Goal: Check status

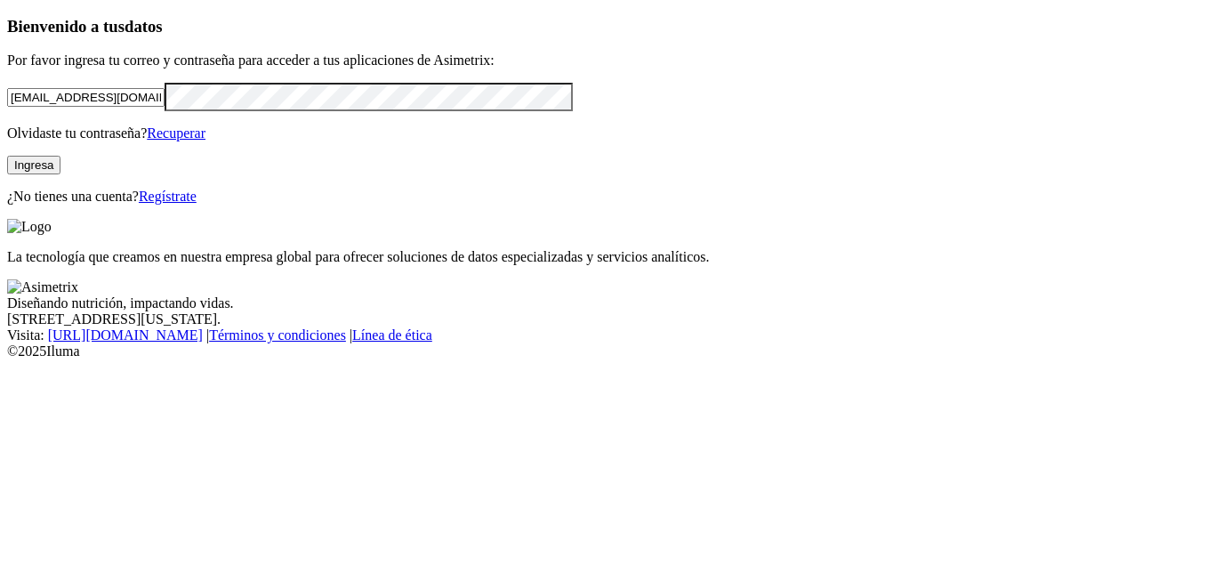
click at [164, 107] on input "[EMAIL_ADDRESS][DOMAIN_NAME]" at bounding box center [85, 97] width 157 height 19
click at [60, 174] on button "Ingresa" at bounding box center [33, 165] width 53 height 19
click at [48, 205] on div "Bienvenido a tus datos Por favor ingresa tu correo y contraseña para acceder a …" at bounding box center [607, 111] width 1200 height 188
click at [213, 205] on div "Bienvenido a tus datos Por favor ingresa tu correo y contraseña para acceder a …" at bounding box center [607, 111] width 1200 height 188
click at [65, 173] on button "Ingresar" at bounding box center [36, 164] width 58 height 19
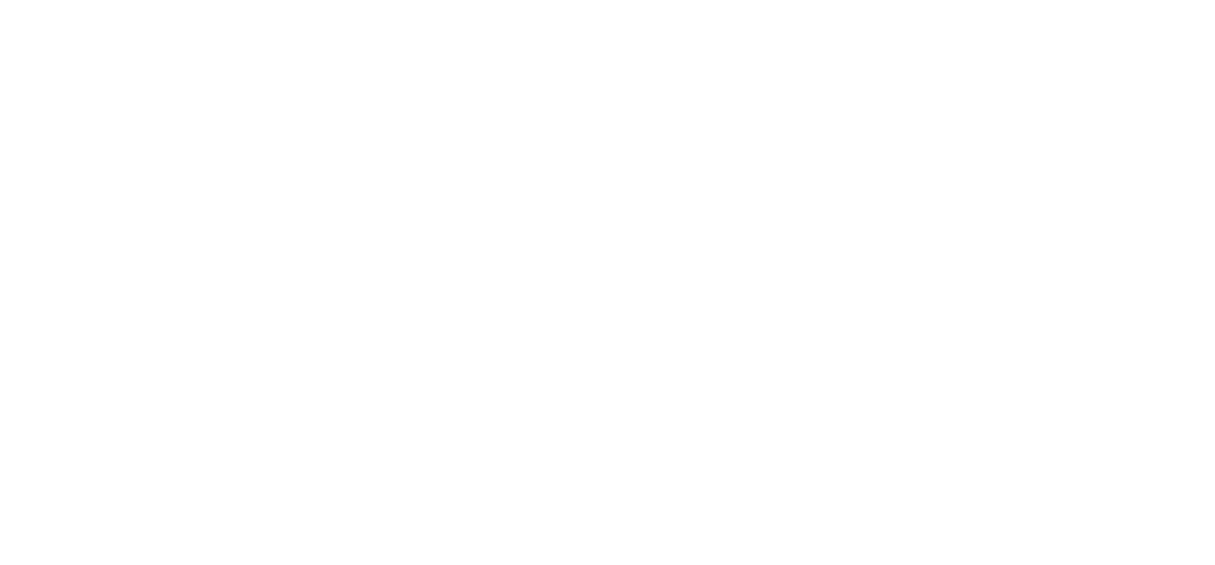
drag, startPoint x: 674, startPoint y: 422, endPoint x: 706, endPoint y: 378, distance: 54.8
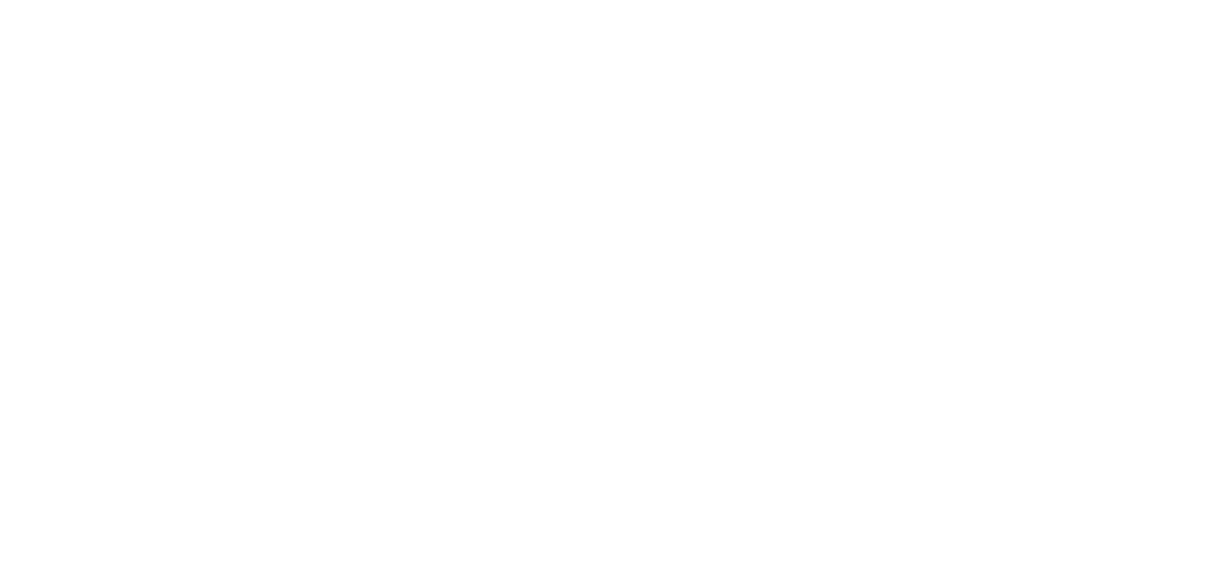
drag, startPoint x: 663, startPoint y: 281, endPoint x: 789, endPoint y: 400, distance: 173.0
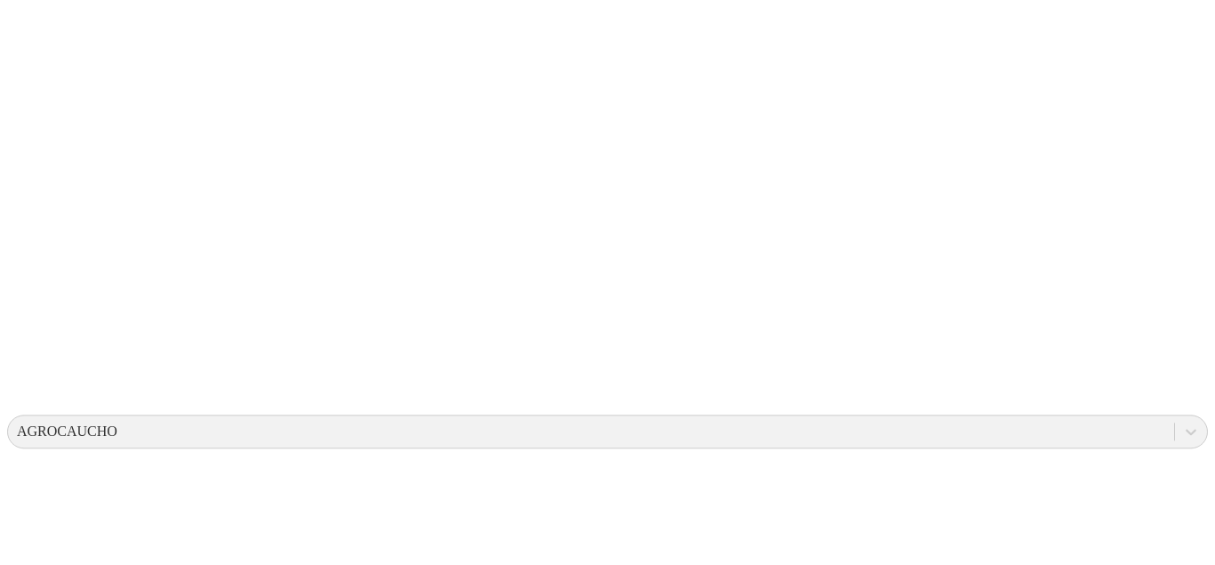
scroll to position [181, 0]
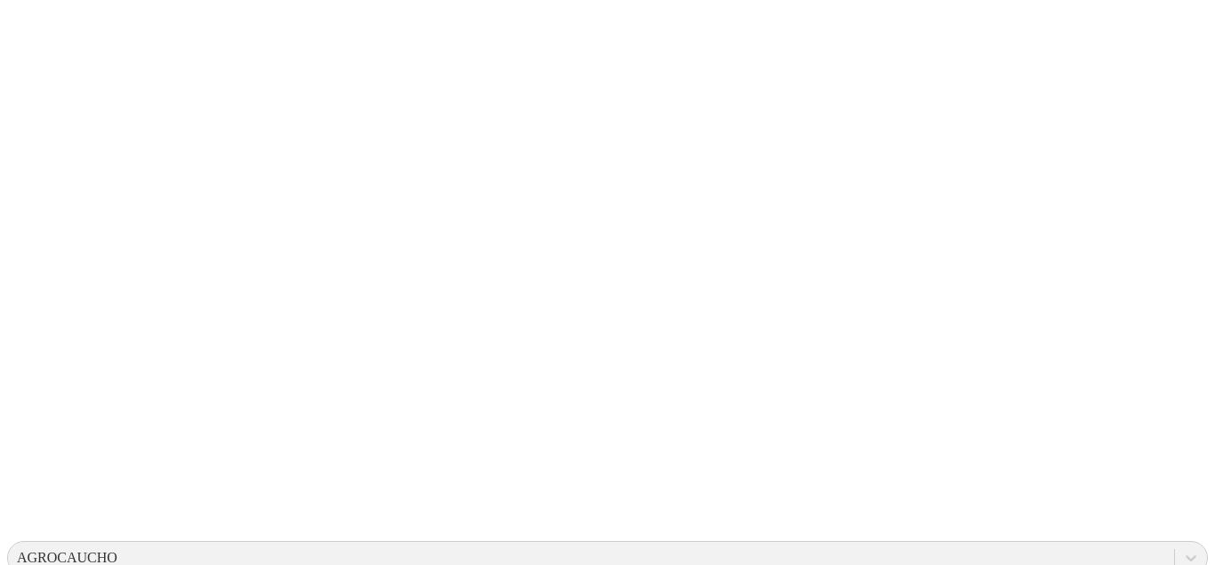
drag, startPoint x: 560, startPoint y: 143, endPoint x: 685, endPoint y: 335, distance: 228.9
drag, startPoint x: 975, startPoint y: 96, endPoint x: 1214, endPoint y: 426, distance: 407.0
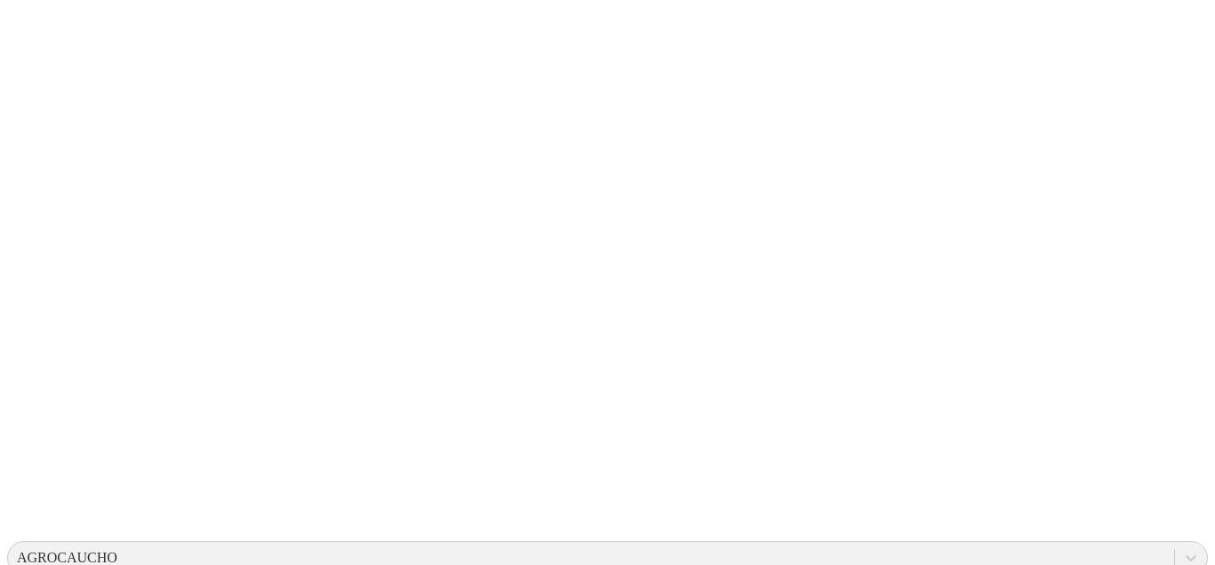
drag, startPoint x: 375, startPoint y: 84, endPoint x: 518, endPoint y: 282, distance: 243.3
drag, startPoint x: 352, startPoint y: 65, endPoint x: 641, endPoint y: 380, distance: 427.3
drag, startPoint x: 585, startPoint y: 79, endPoint x: 787, endPoint y: 408, distance: 386.0
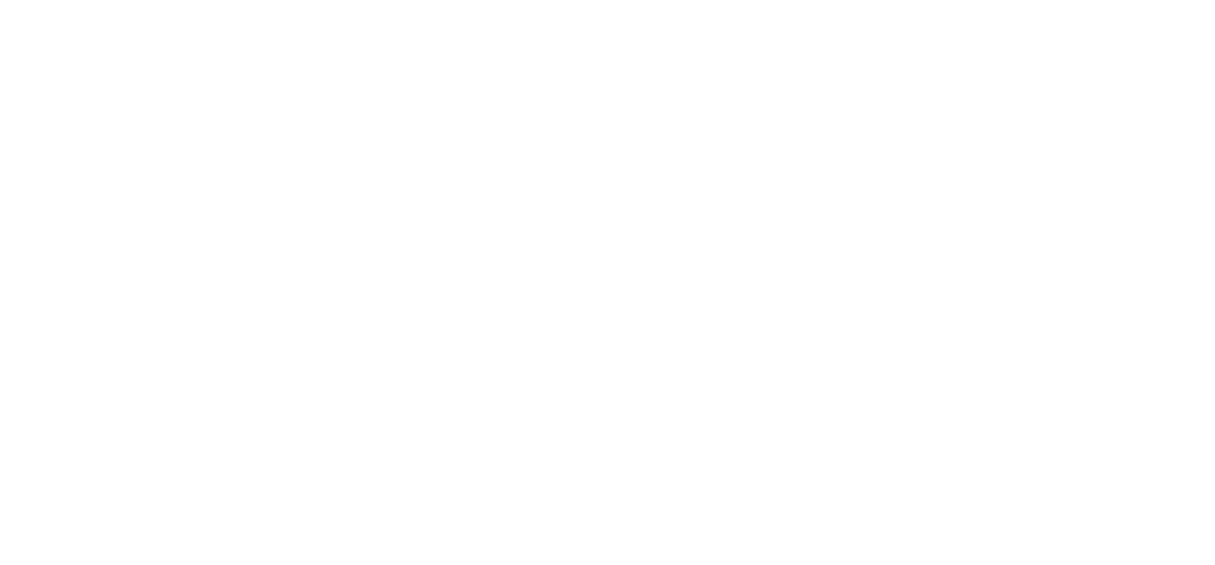
scroll to position [0, 0]
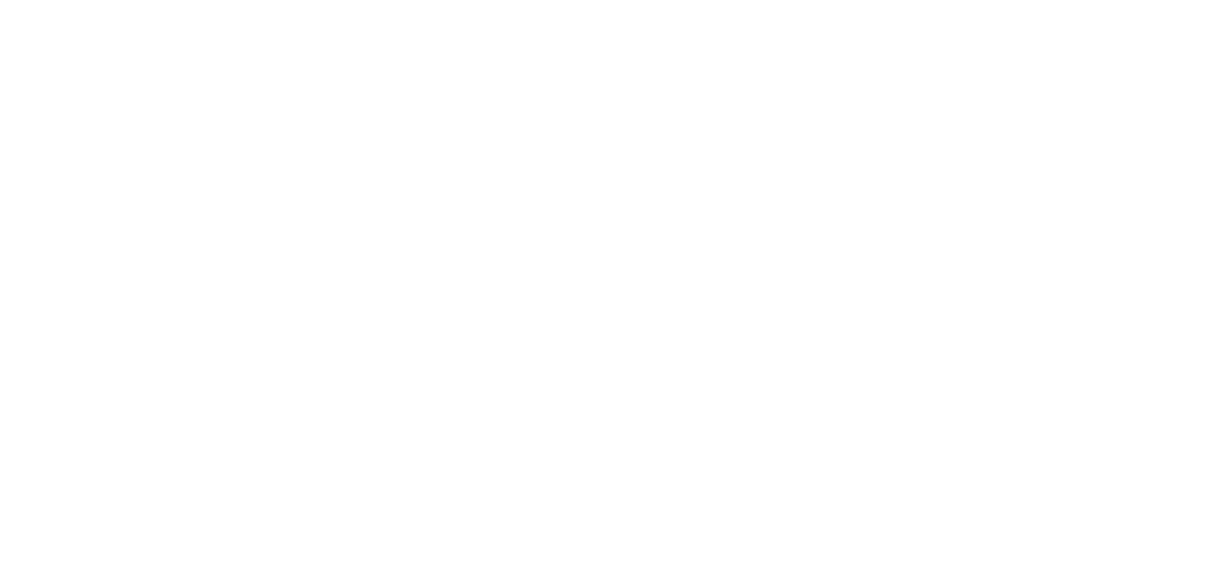
drag, startPoint x: 819, startPoint y: 437, endPoint x: 912, endPoint y: 415, distance: 95.8
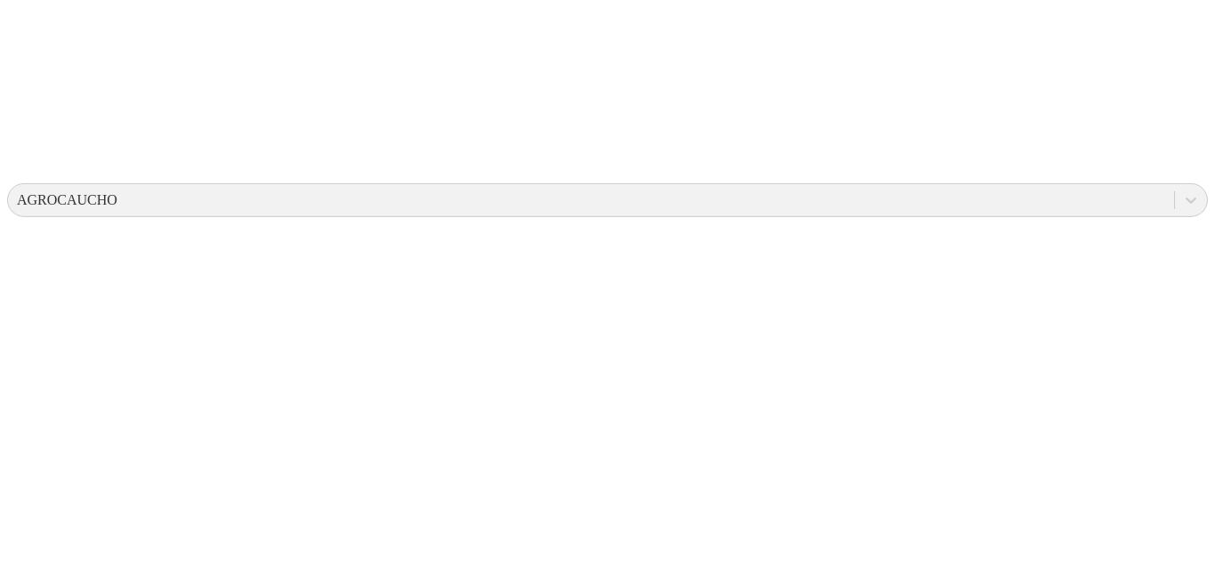
scroll to position [544, 0]
